Goal: Transaction & Acquisition: Purchase product/service

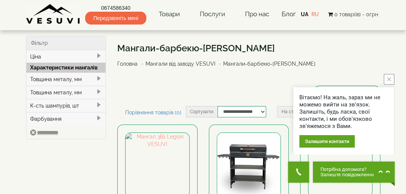
click at [288, 101] on div "Мангали-барбекю-гриль VESUVI Головна Мангали від заводу VESUVI Мангали-барбекю-…" at bounding box center [248, 71] width 263 height 70
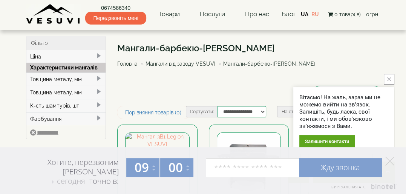
click at [44, 15] on img at bounding box center [53, 14] width 55 height 21
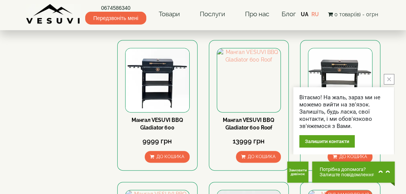
scroll to position [264, 0]
